Goal: Find specific page/section: Find specific page/section

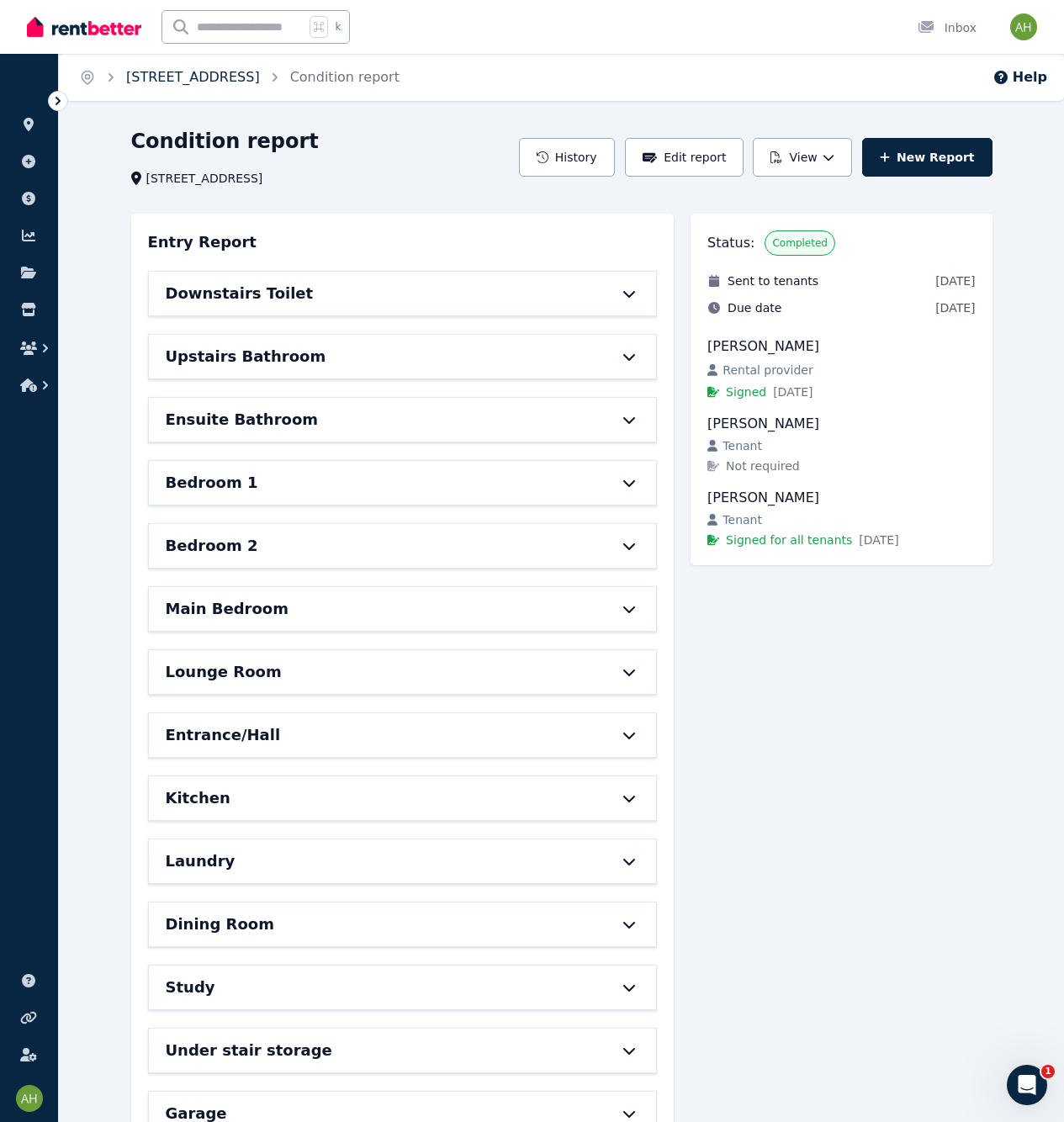
click at [260, 76] on link "Unit 37/2-12 Kurrimine Cres, Mountain Creek" at bounding box center [193, 76] width 134 height 16
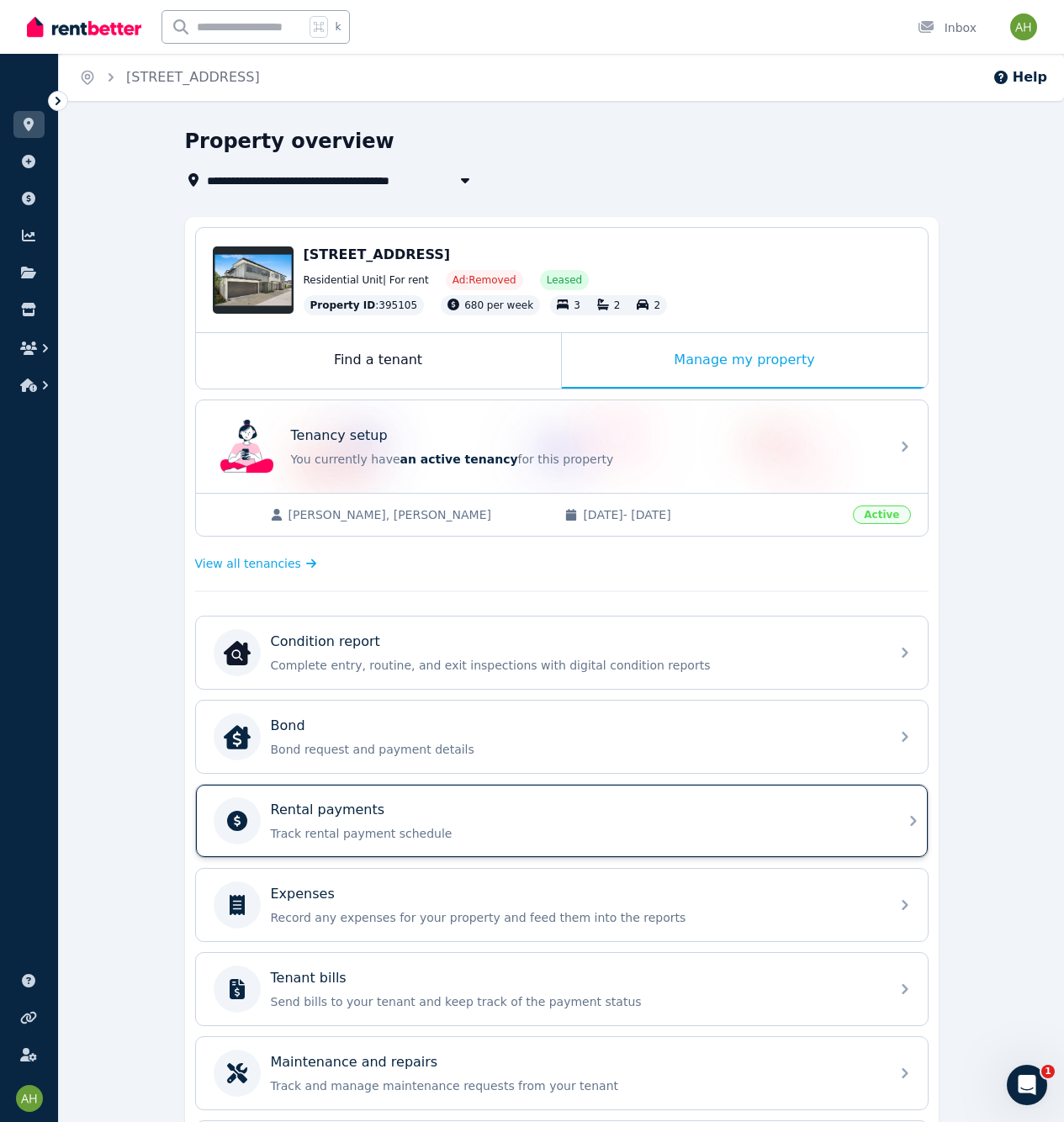
click at [504, 822] on div "Rental payments Track rental payment schedule" at bounding box center [576, 821] width 609 height 42
